Goal: Task Accomplishment & Management: Manage account settings

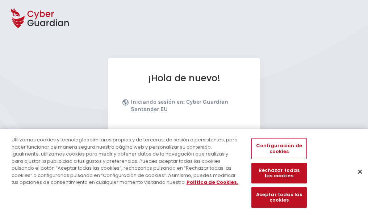
scroll to position [89, 0]
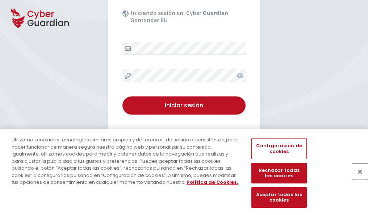
click at [357, 179] on button "Cerrar" at bounding box center [360, 172] width 16 height 16
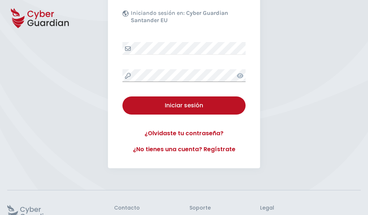
scroll to position [141, 0]
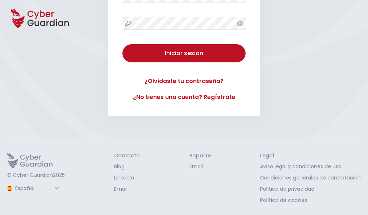
click at [123, 44] on button "Iniciar sesión" at bounding box center [184, 53] width 123 height 18
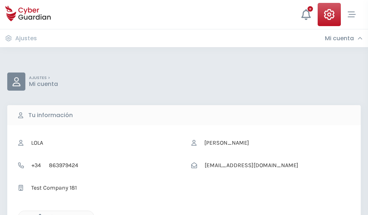
click at [38, 214] on icon "button" at bounding box center [38, 217] width 6 height 6
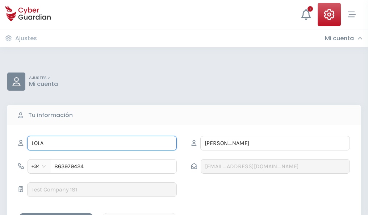
click at [102, 143] on input "LOLA" at bounding box center [102, 143] width 150 height 15
type input "L"
type input "Jerónimo"
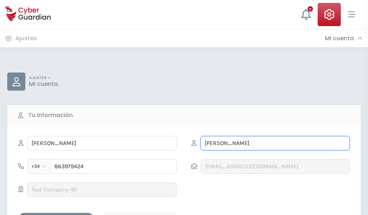
click at [275, 143] on input "BAQUERO" at bounding box center [276, 143] width 150 height 15
type input "B"
type input "Iniesta"
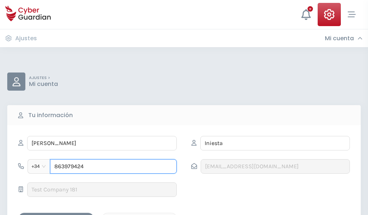
click at [113, 166] on input "863979424" at bounding box center [113, 166] width 127 height 15
type input "8"
type input "946881503"
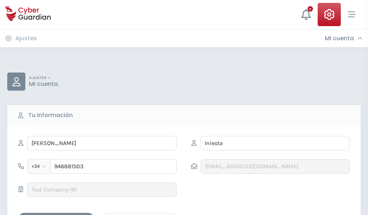
click at [56, 215] on div "Guardar cambios" at bounding box center [56, 219] width 65 height 9
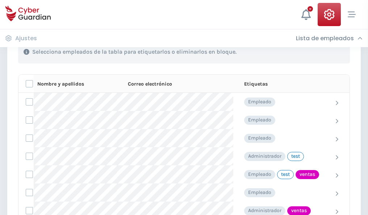
scroll to position [329, 0]
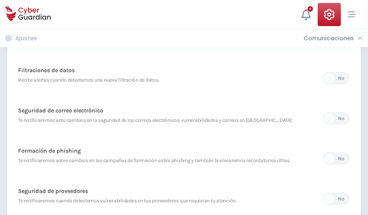
scroll to position [382, 0]
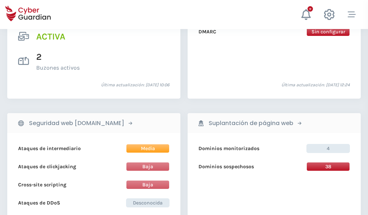
scroll to position [737, 0]
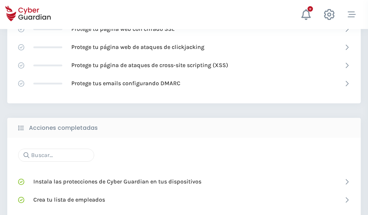
scroll to position [483, 0]
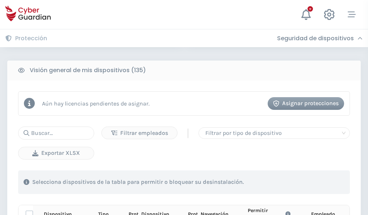
scroll to position [641, 0]
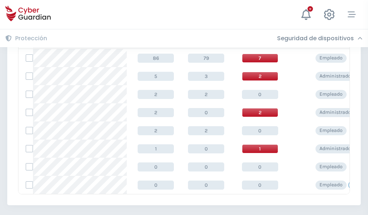
scroll to position [336, 0]
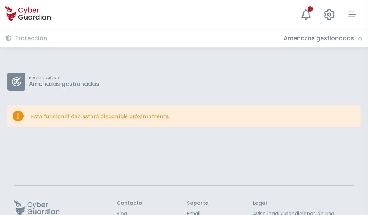
scroll to position [47, 0]
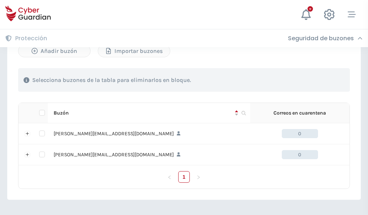
scroll to position [315, 0]
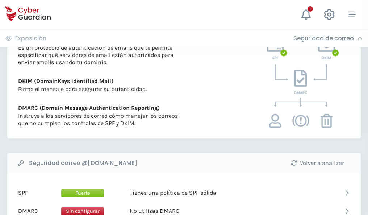
scroll to position [391, 0]
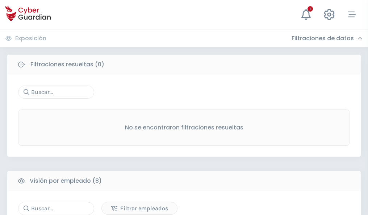
scroll to position [618, 0]
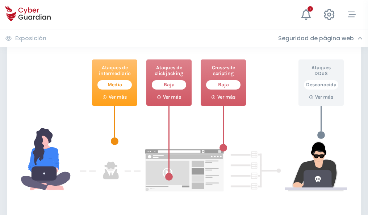
scroll to position [395, 0]
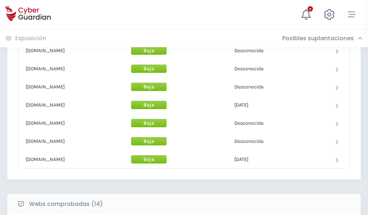
scroll to position [707, 0]
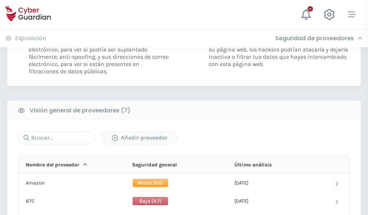
scroll to position [486, 0]
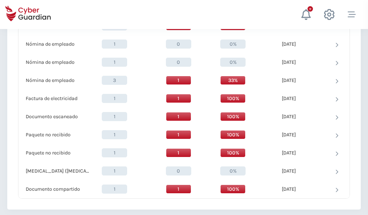
scroll to position [752, 0]
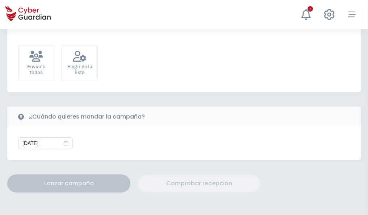
scroll to position [265, 0]
